Goal: Contribute content: Contribute content

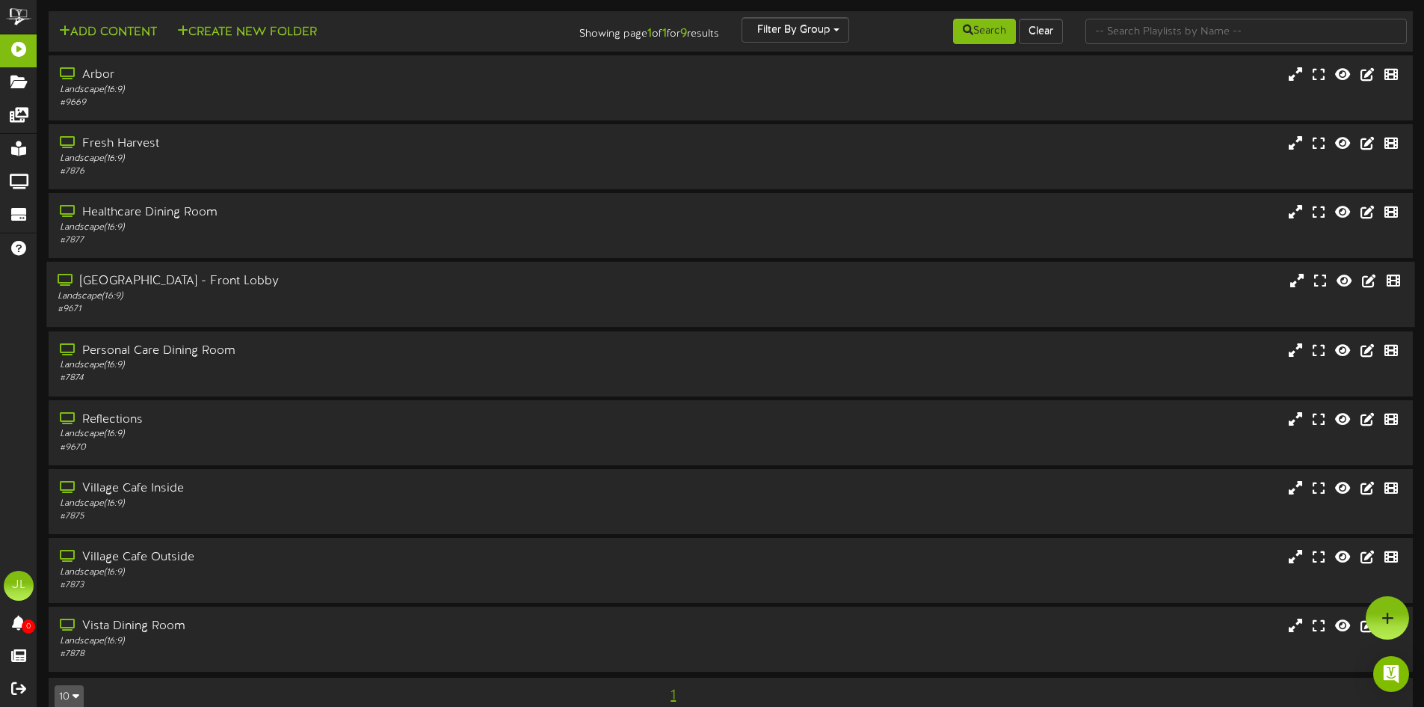
click at [306, 262] on div "[GEOGRAPHIC_DATA] - Front Lobby Landscape ( 16:9 ) # 9671" at bounding box center [730, 294] width 1368 height 65
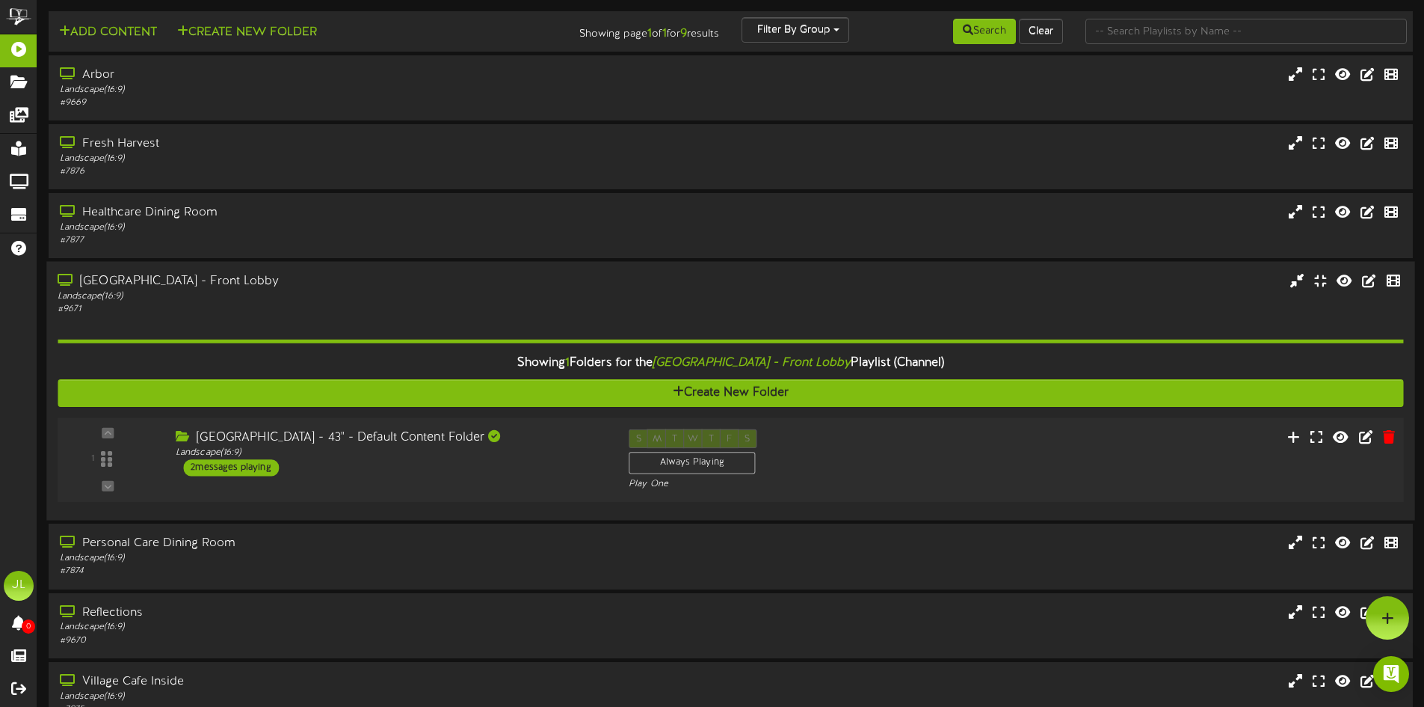
click at [148, 461] on div "1" at bounding box center [108, 459] width 90 height 61
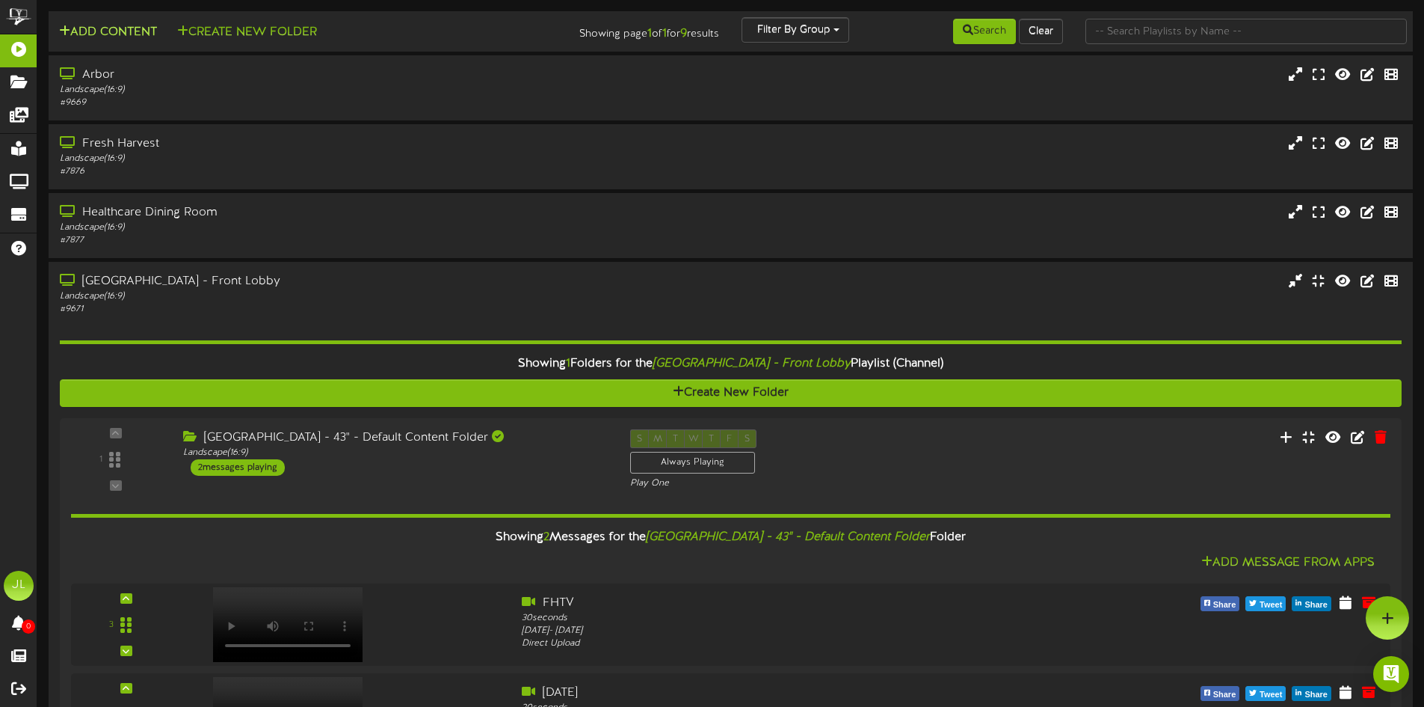
click at [104, 41] on button "Add Content" at bounding box center [108, 32] width 107 height 19
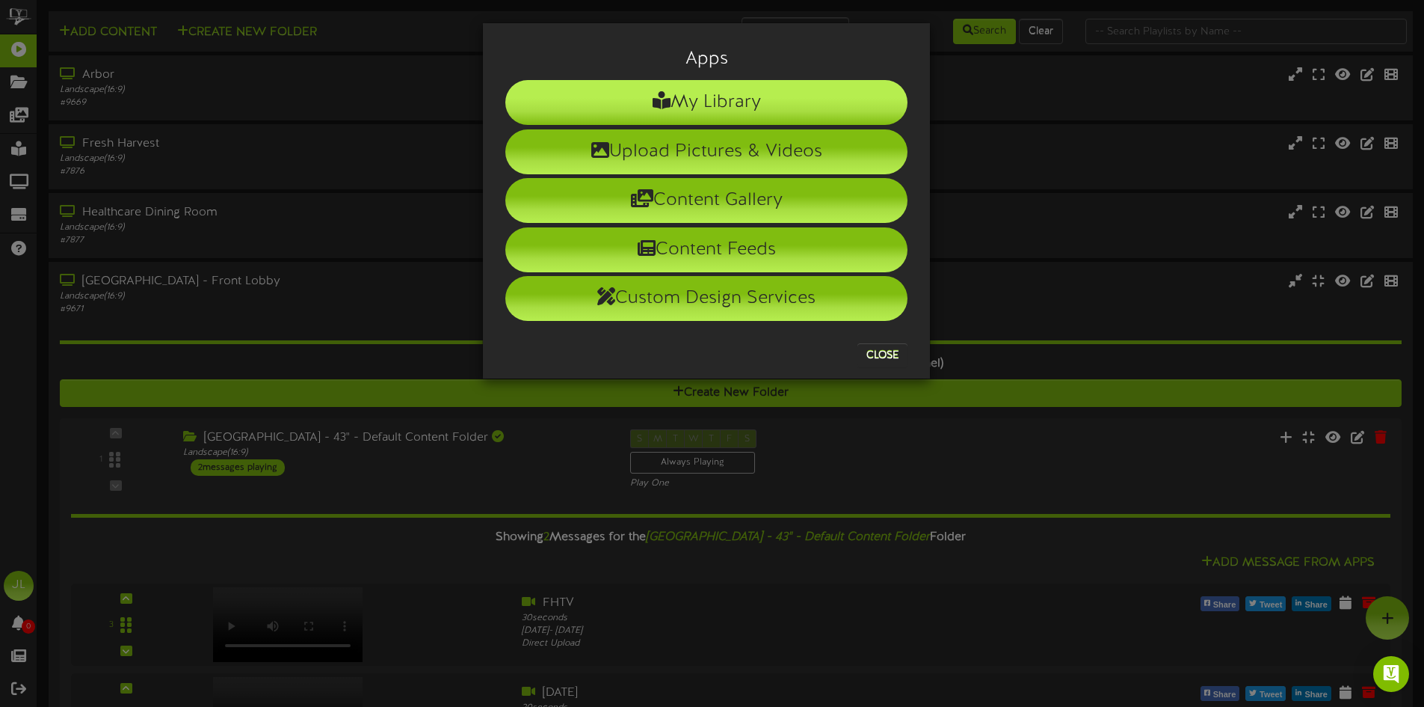
click at [603, 108] on li "My Library" at bounding box center [706, 102] width 402 height 45
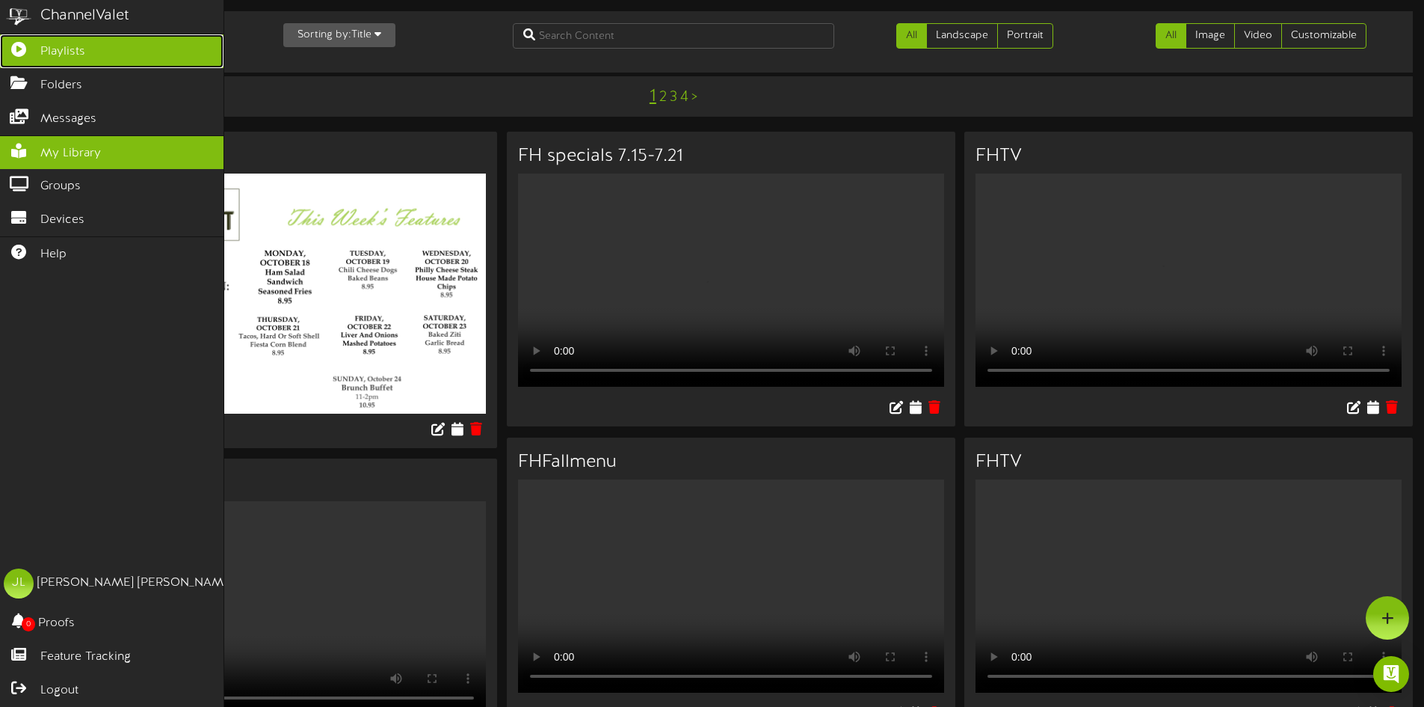
click at [34, 50] on icon at bounding box center [18, 47] width 37 height 11
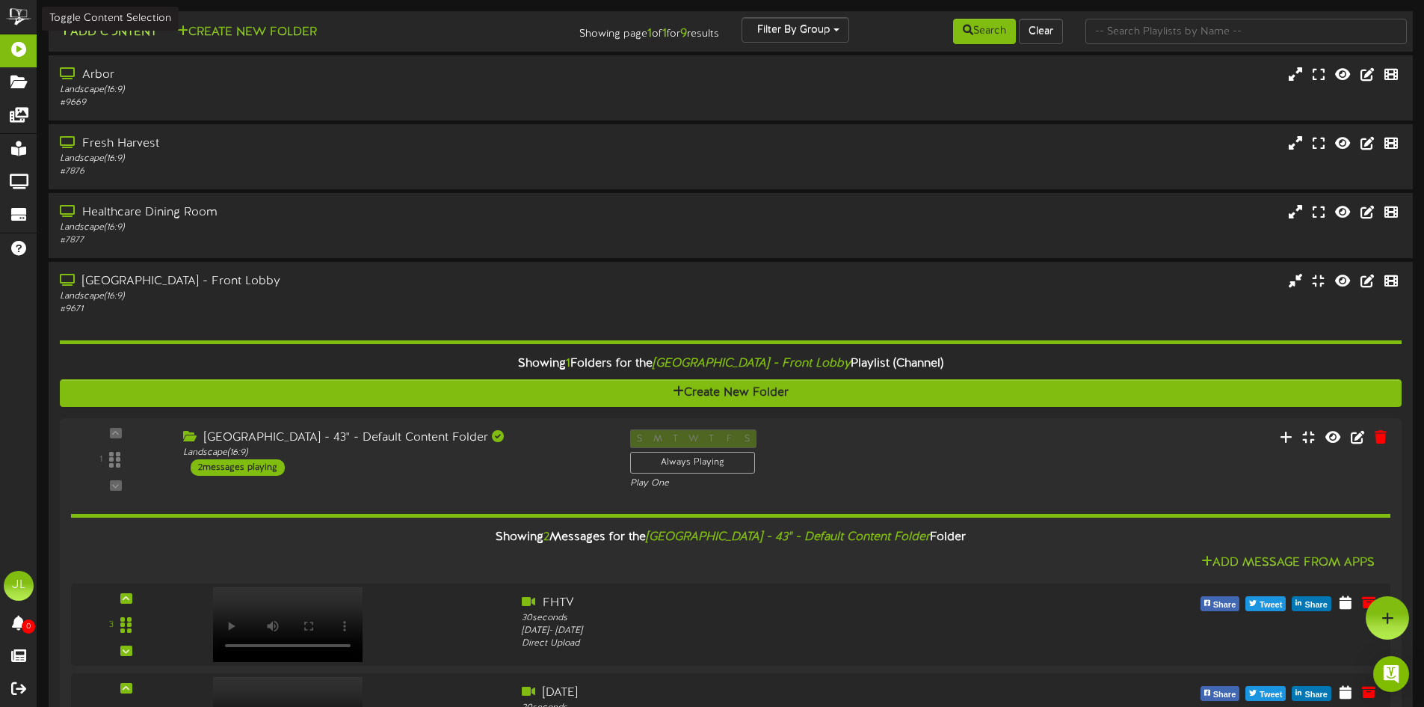
click at [143, 31] on button "Add Content" at bounding box center [108, 32] width 107 height 19
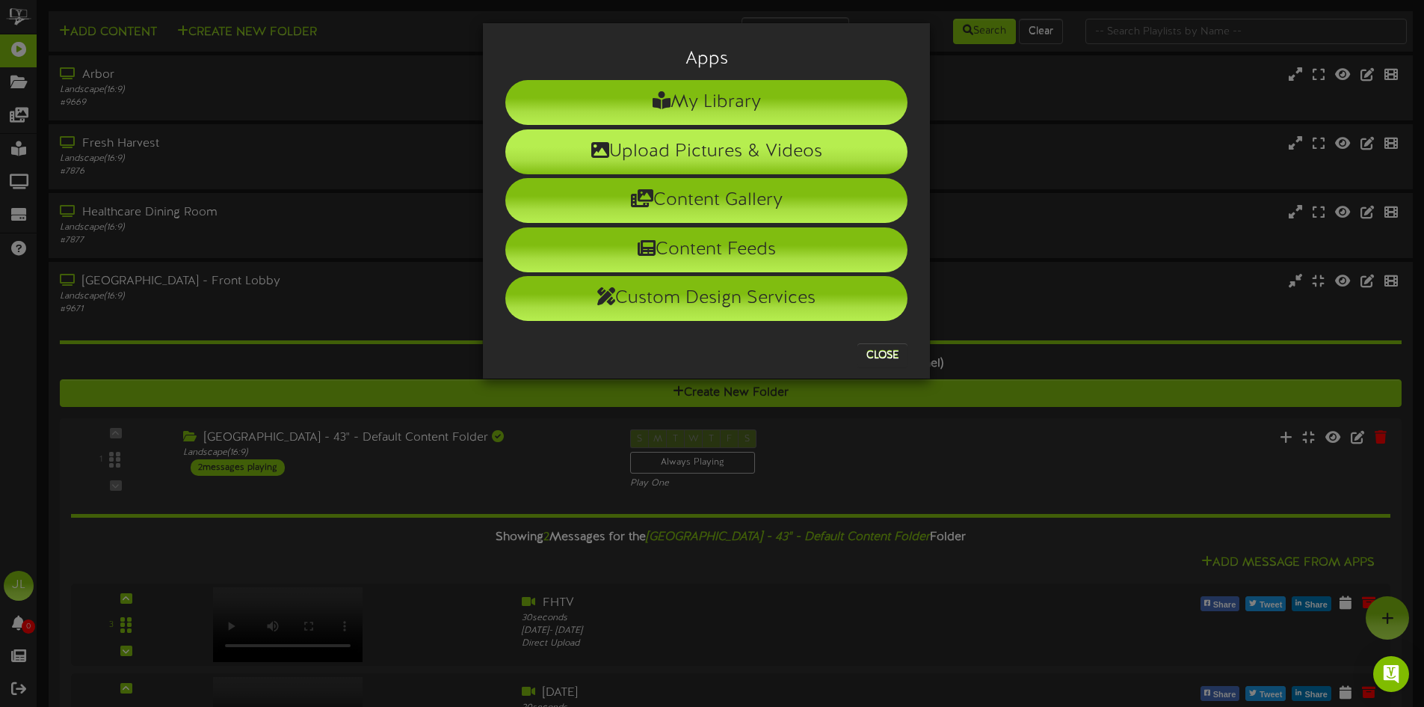
click at [549, 145] on li "Upload Pictures & Videos" at bounding box center [706, 151] width 402 height 45
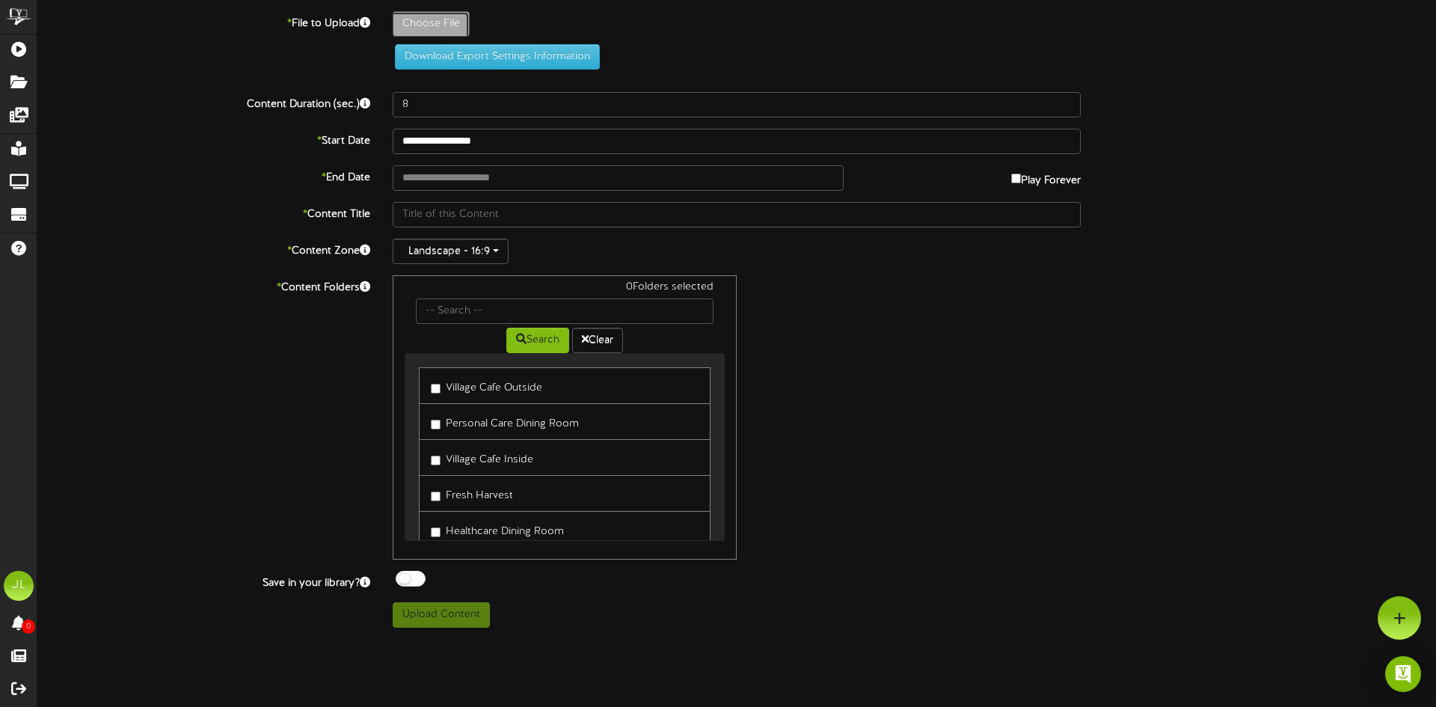
type input "**********"
type input "FHTV"
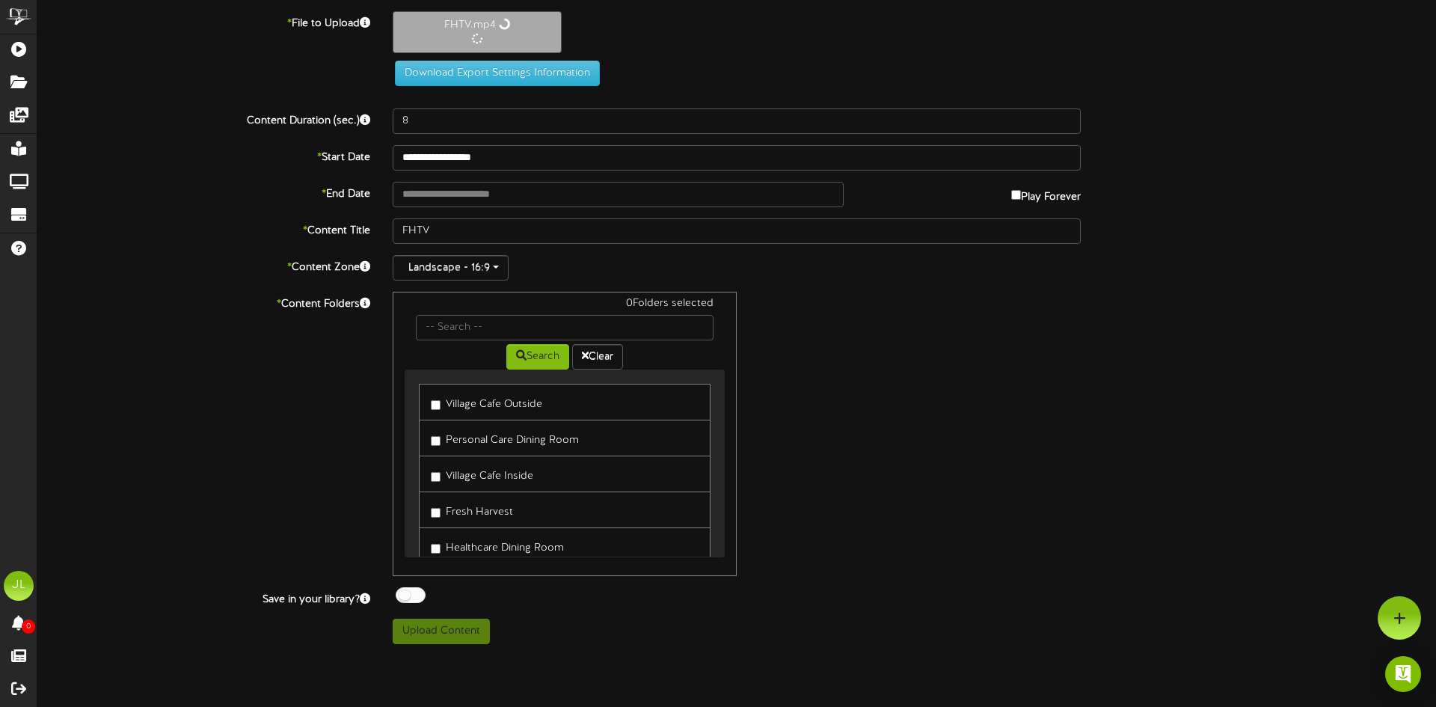
click at [554, 104] on div "**********" at bounding box center [736, 327] width 1398 height 633
click at [1017, 192] on label "Play Forever" at bounding box center [1046, 191] width 70 height 23
type input "30"
type input "**********"
click at [463, 155] on body "ChannelValet Playlists Folders Messages My Library Groups Devices Help [PERSON_…" at bounding box center [718, 326] width 1436 height 653
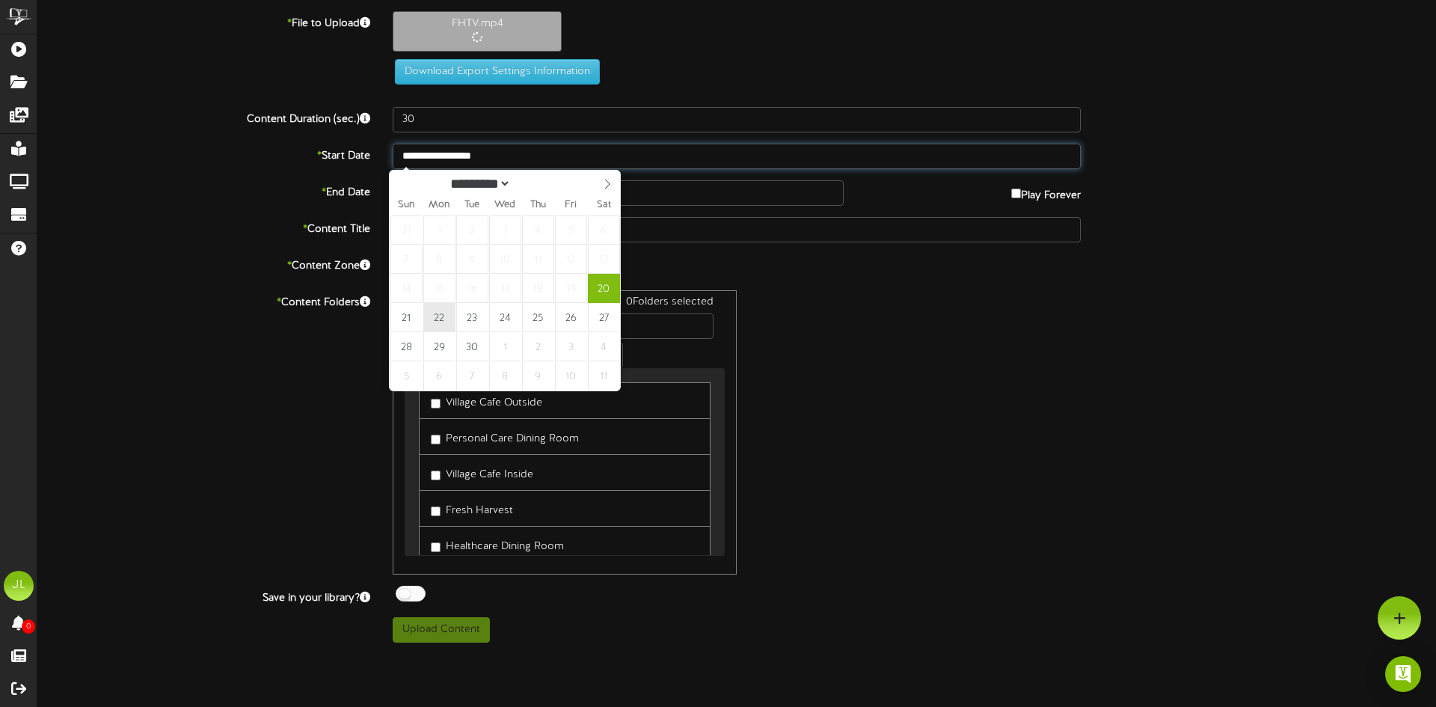
type input "**********"
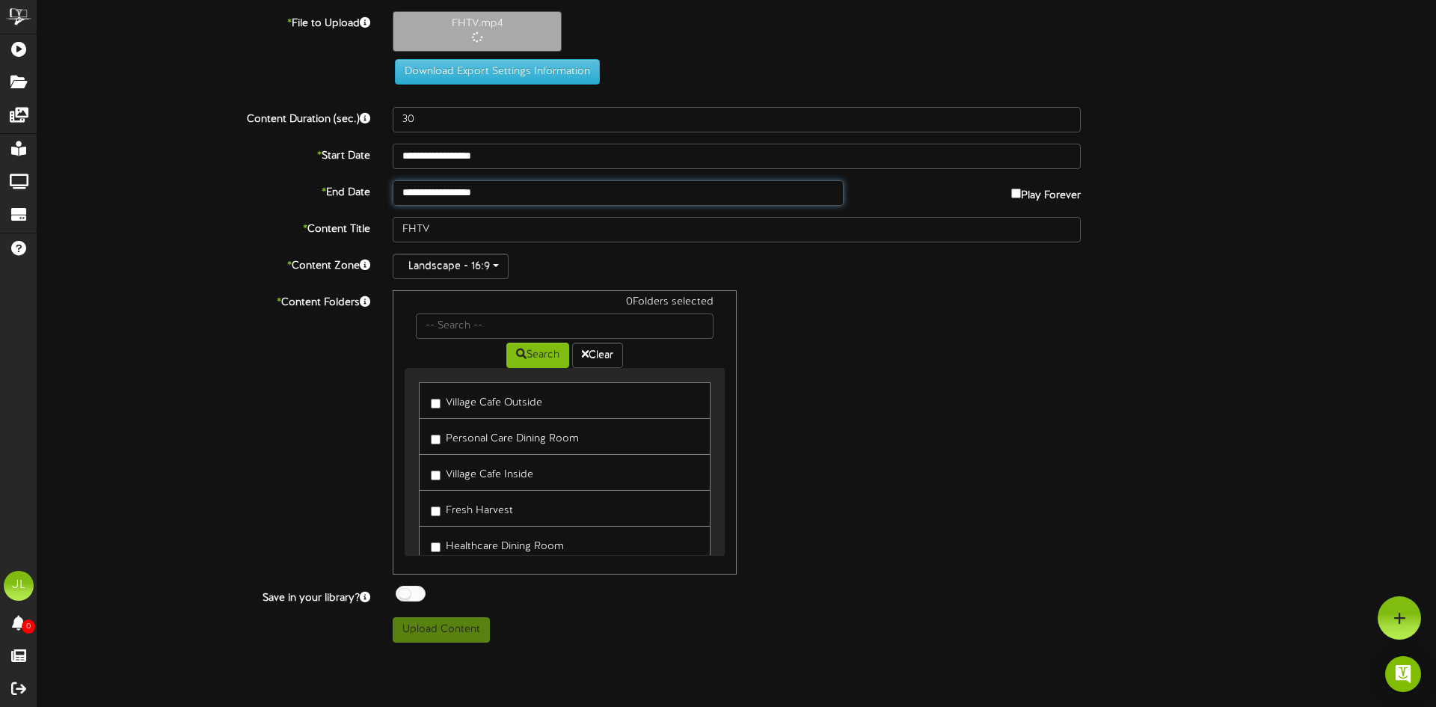
click at [437, 197] on input "**********" at bounding box center [618, 192] width 451 height 25
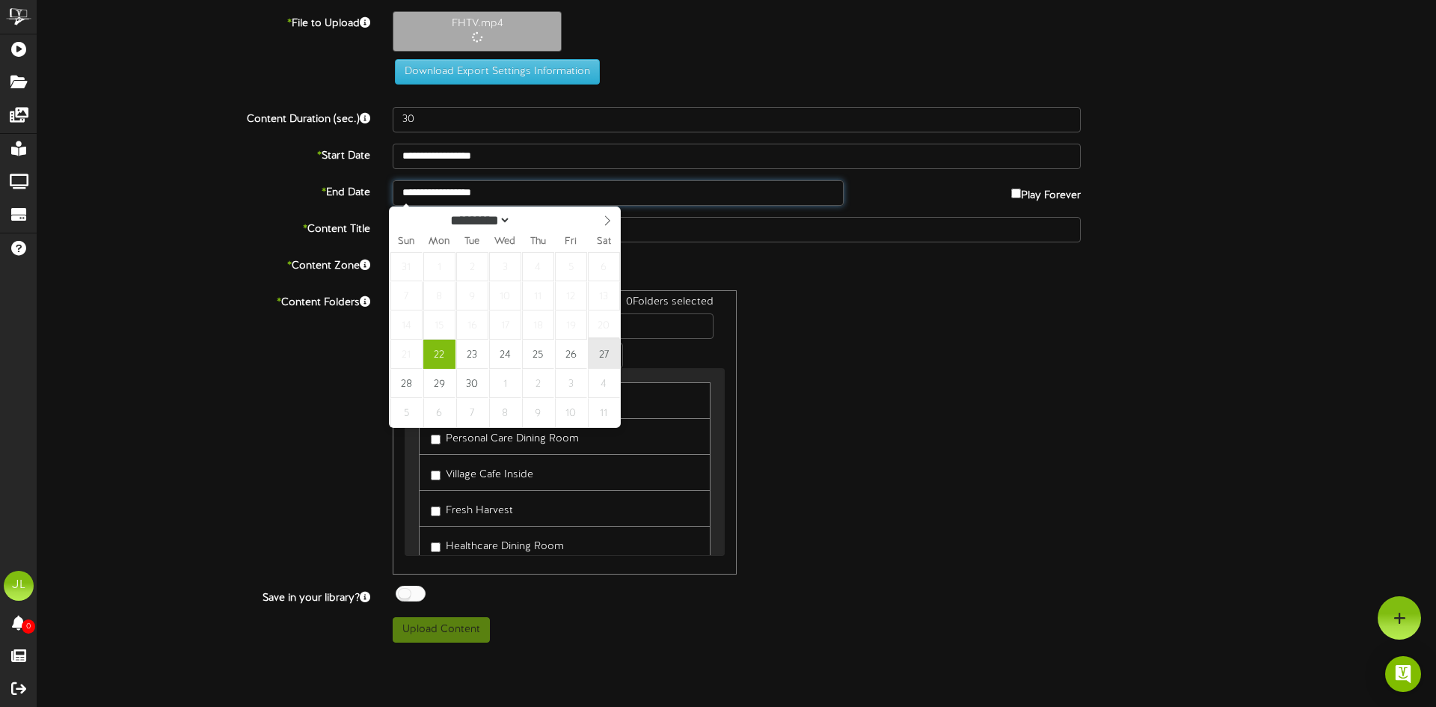
type input "**********"
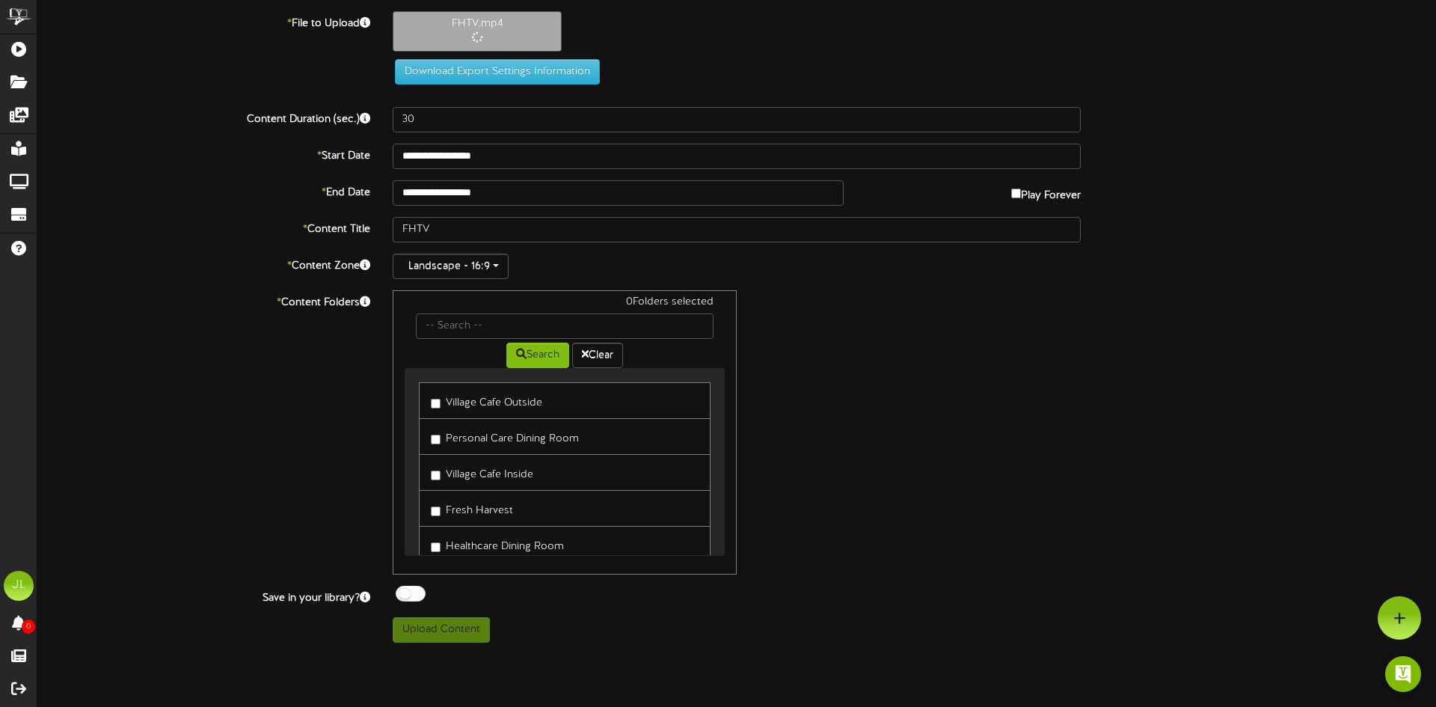
click at [852, 393] on div "0 Folders selected Search Clear Village Cafe Outside Personal Care Dining Room …" at bounding box center [736, 432] width 710 height 284
click at [509, 405] on label "Village Cafe Outside" at bounding box center [486, 400] width 111 height 20
click at [517, 443] on label "Personal Care Dining Room" at bounding box center [505, 436] width 148 height 20
click at [496, 505] on label "Fresh Harvest" at bounding box center [472, 508] width 82 height 20
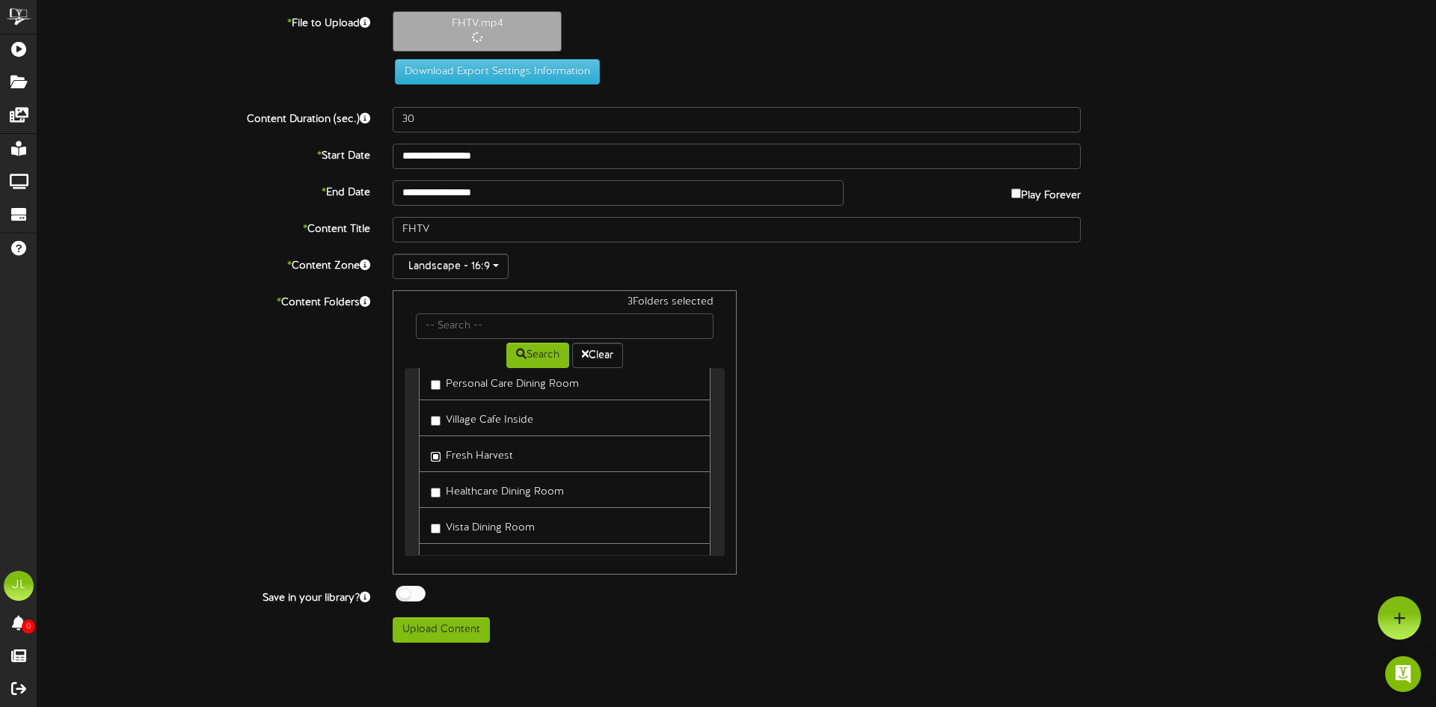
scroll to position [75, 0]
click at [493, 511] on label "Vista Dining Room" at bounding box center [483, 505] width 104 height 20
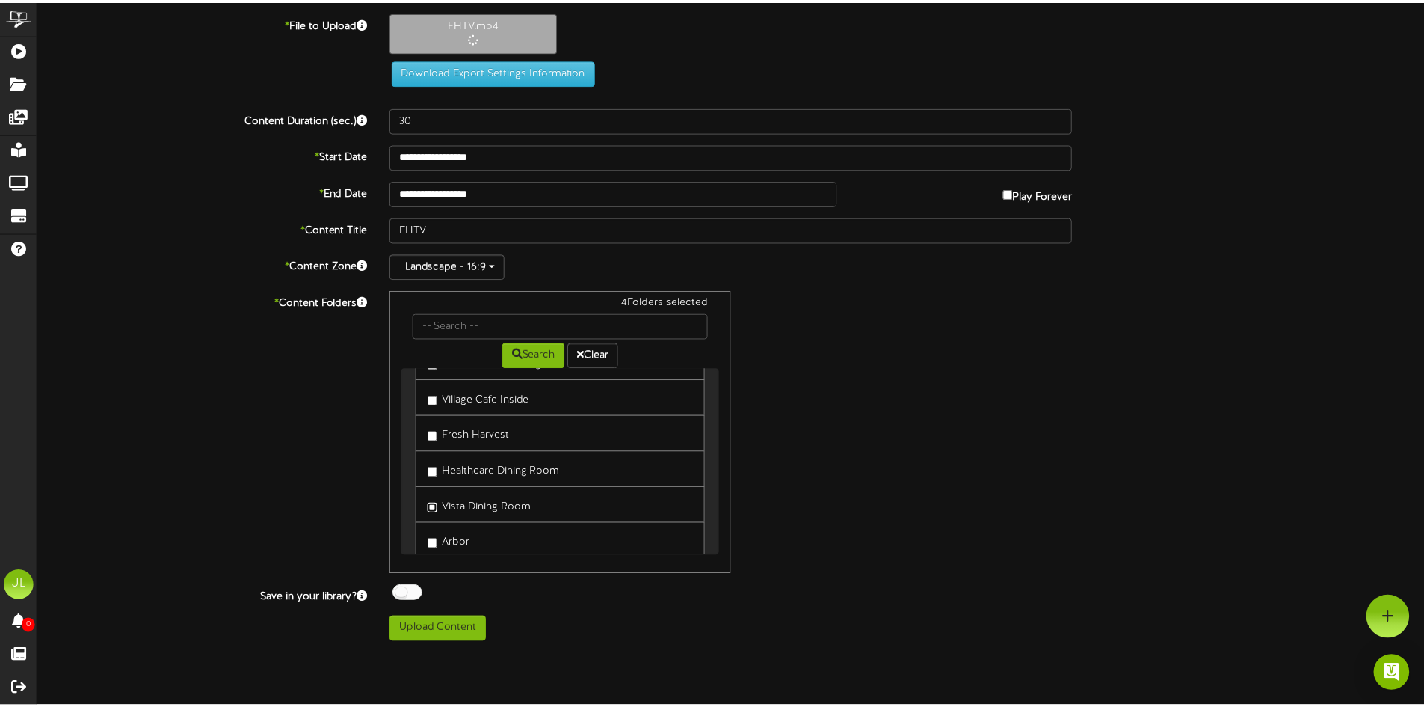
scroll to position [150, 0]
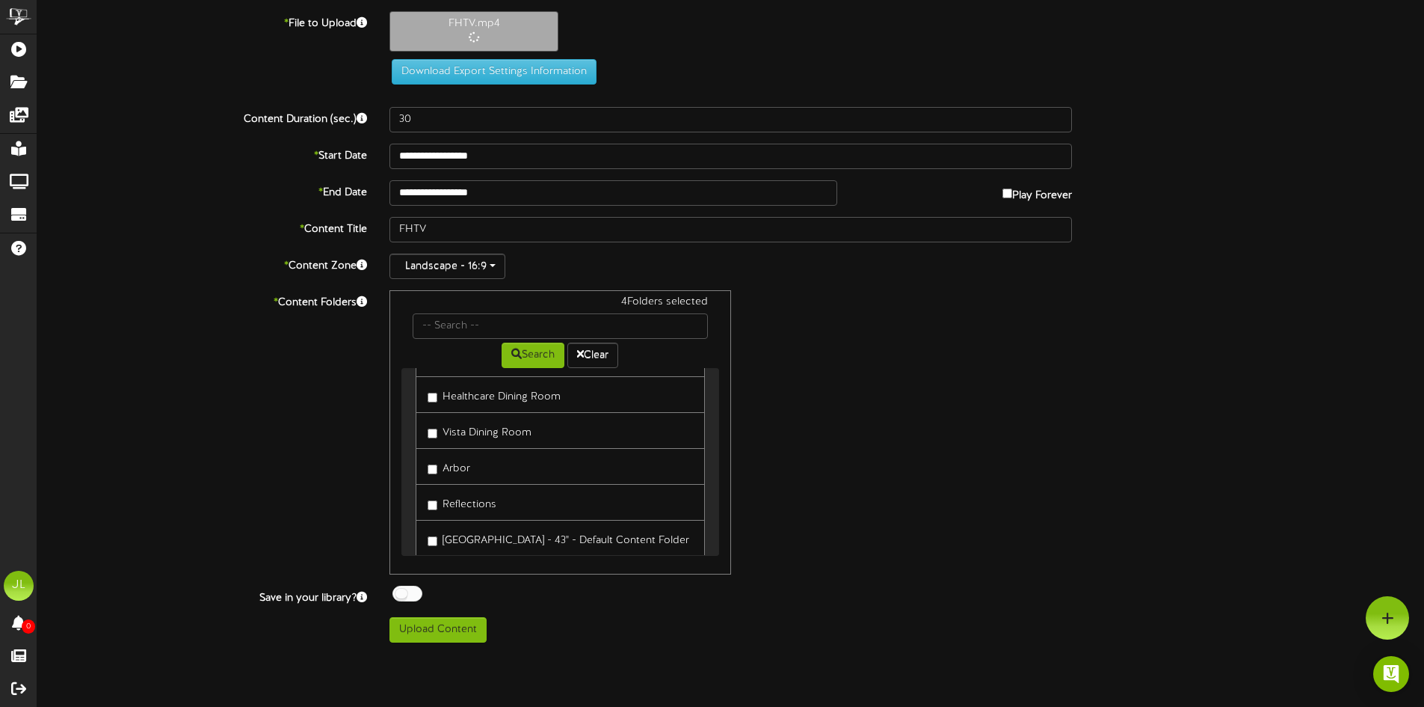
click at [492, 440] on label "Vista Dining Room" at bounding box center [480, 430] width 104 height 20
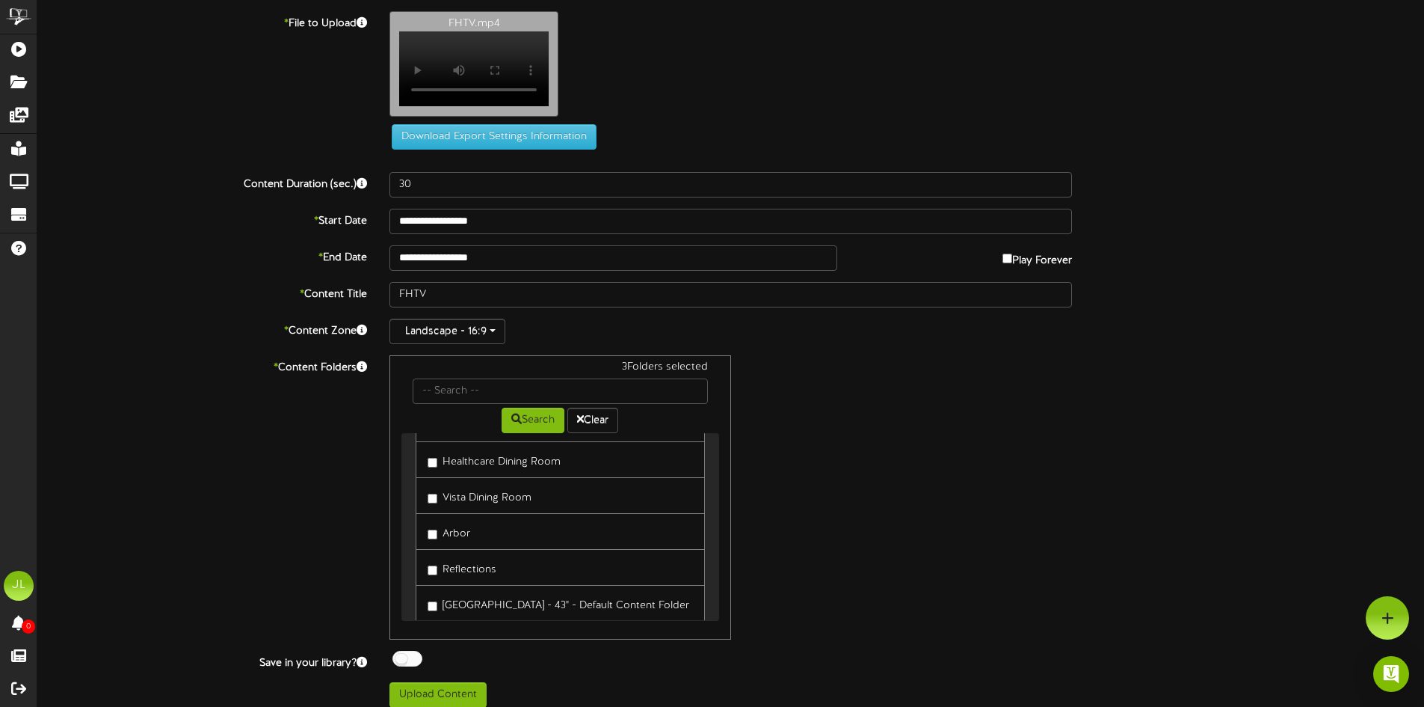
click at [500, 505] on label "Vista Dining Room" at bounding box center [480, 495] width 104 height 20
click at [485, 613] on label "[GEOGRAPHIC_DATA] - 43" - Default Content Folder" at bounding box center [559, 603] width 262 height 20
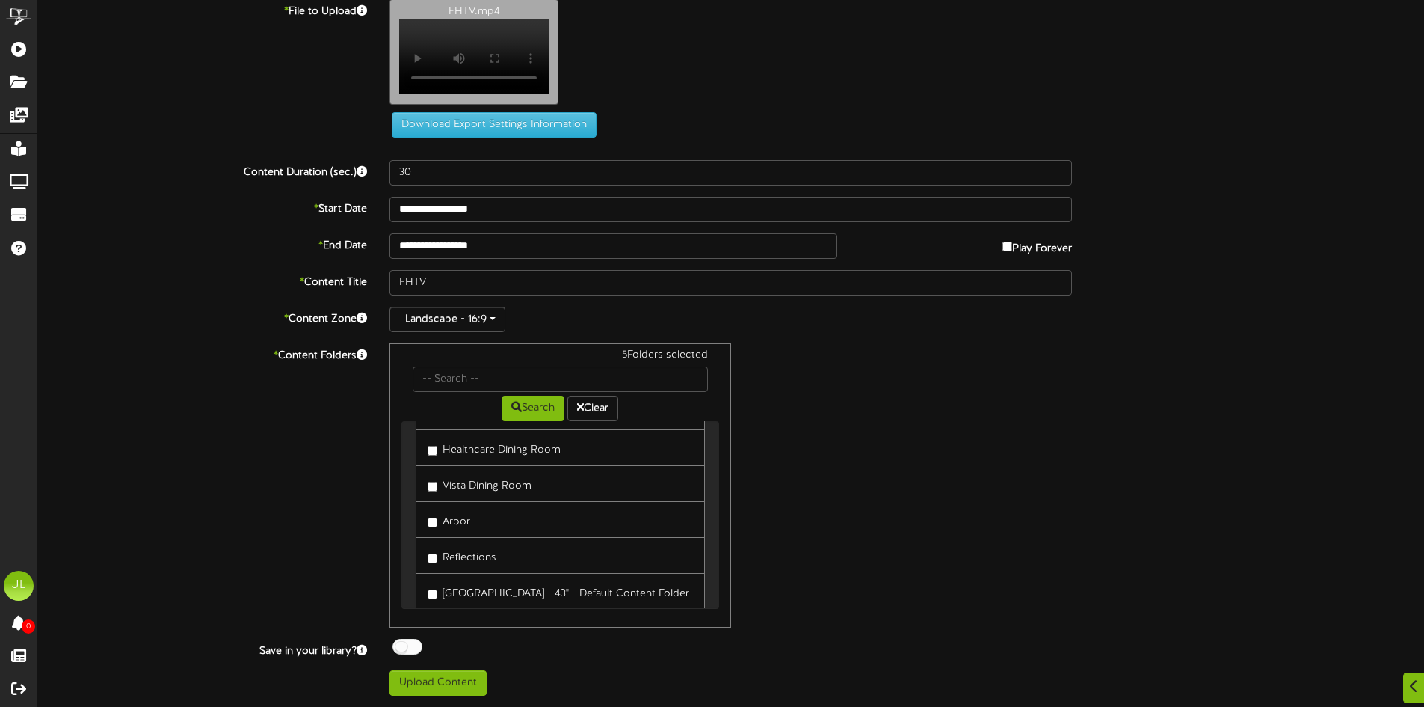
scroll to position [20, 0]
click at [479, 677] on button "Upload Content" at bounding box center [438, 682] width 97 height 25
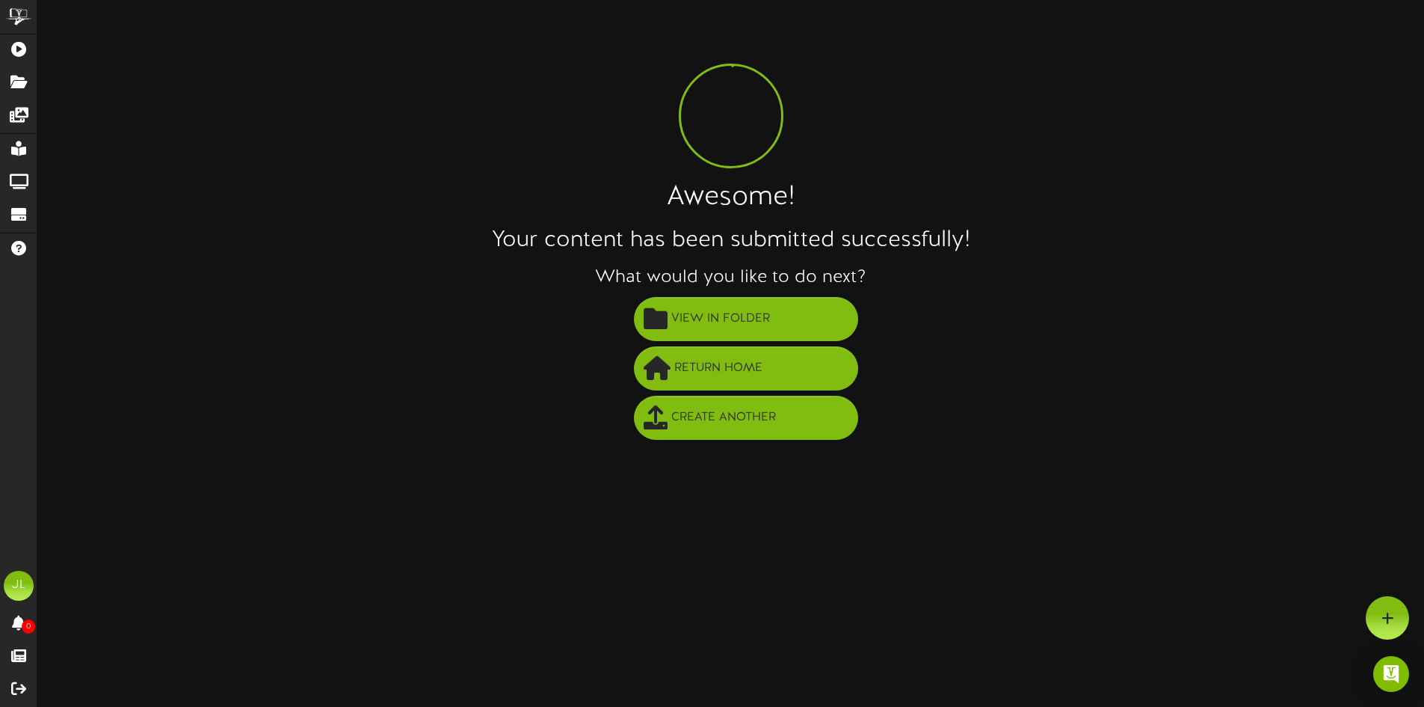
scroll to position [0, 0]
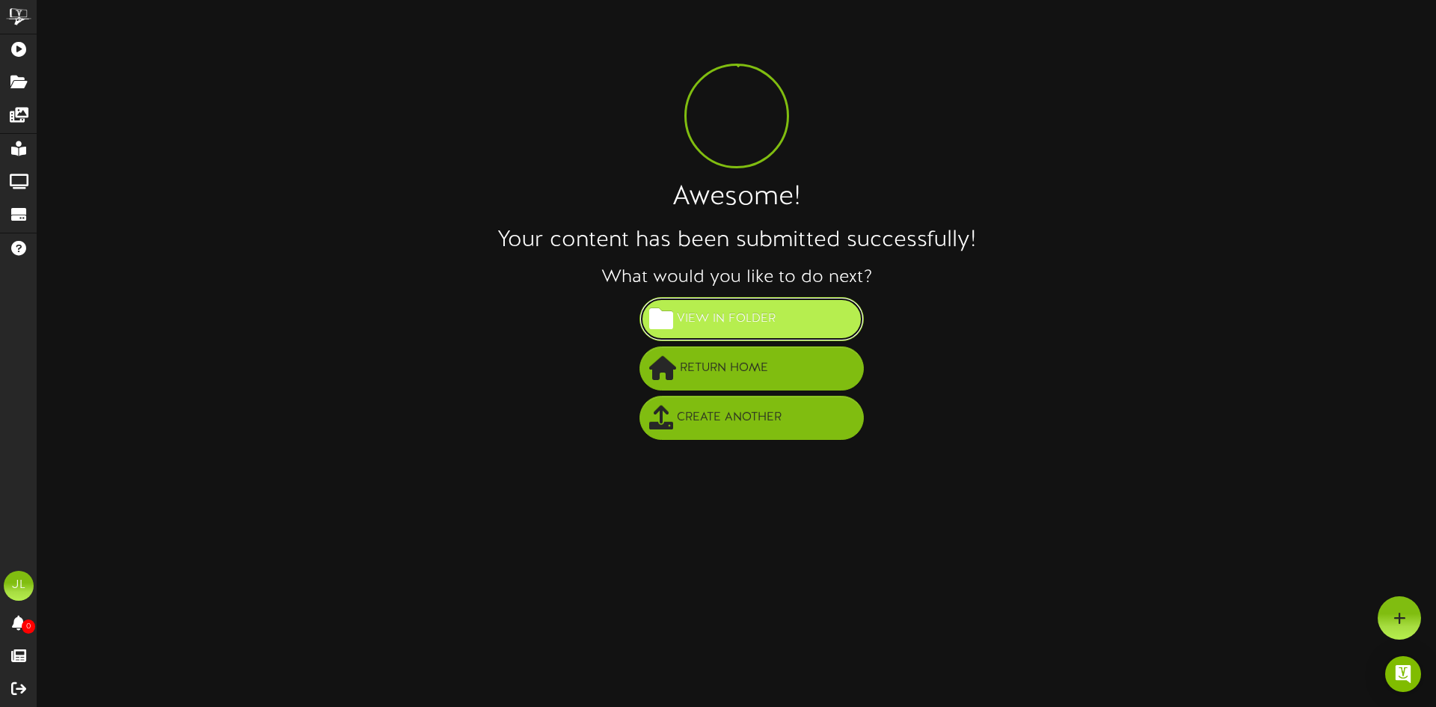
click at [741, 316] on span "View in Folder" at bounding box center [726, 319] width 106 height 25
